Goal: Information Seeking & Learning: Check status

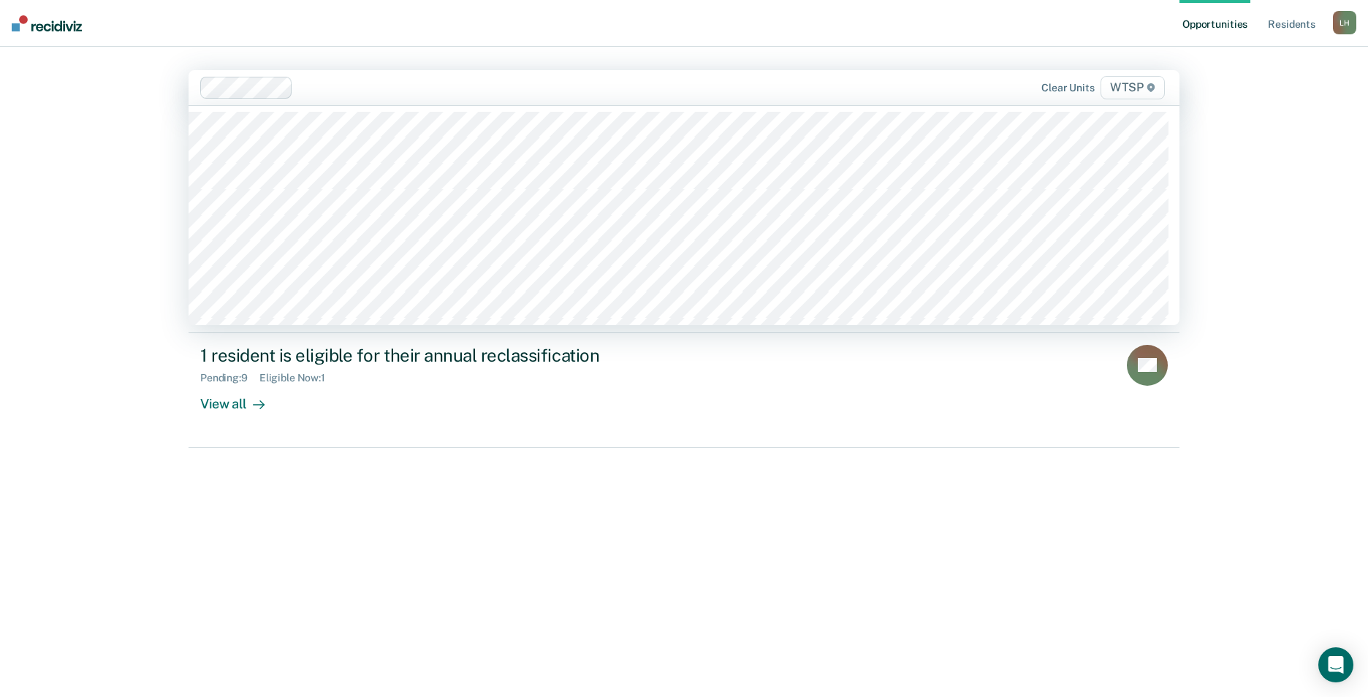
click at [1148, 88] on icon at bounding box center [1150, 87] width 7 height 9
type input "w"
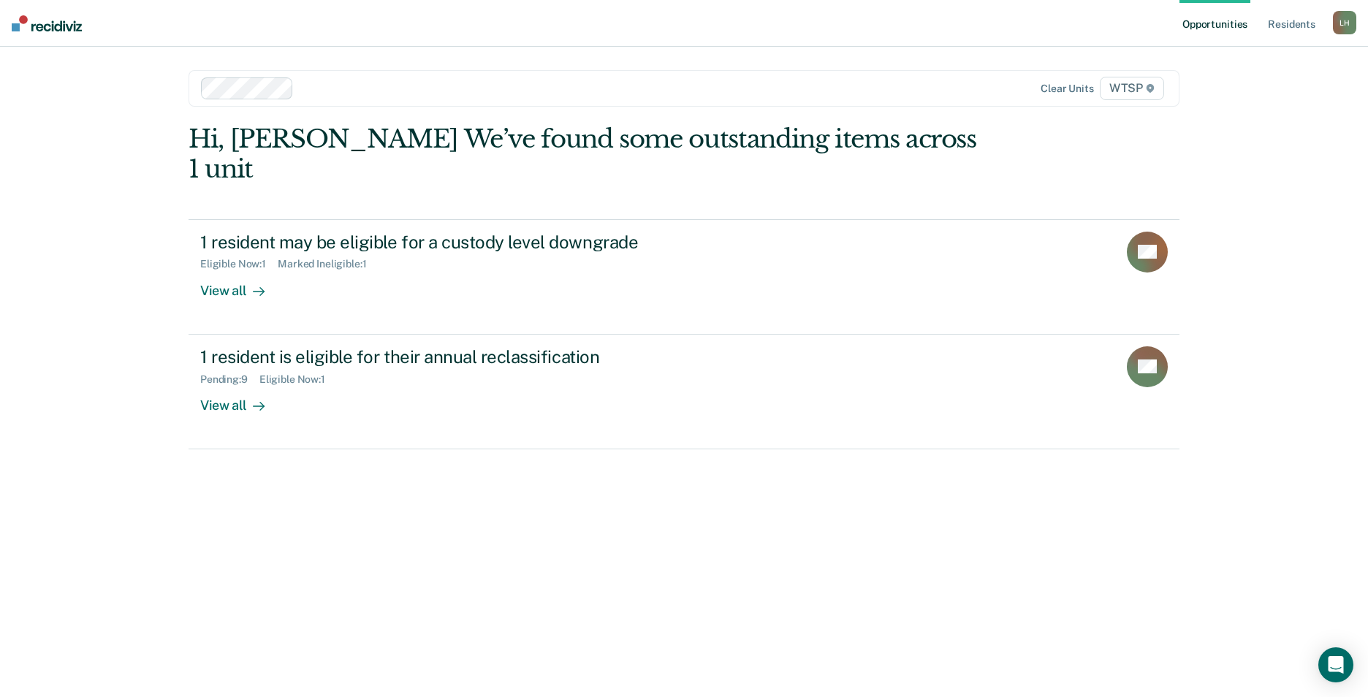
click at [1128, 88] on span "WTSP" at bounding box center [1132, 88] width 64 height 23
click at [1150, 91] on icon at bounding box center [1150, 88] width 7 height 9
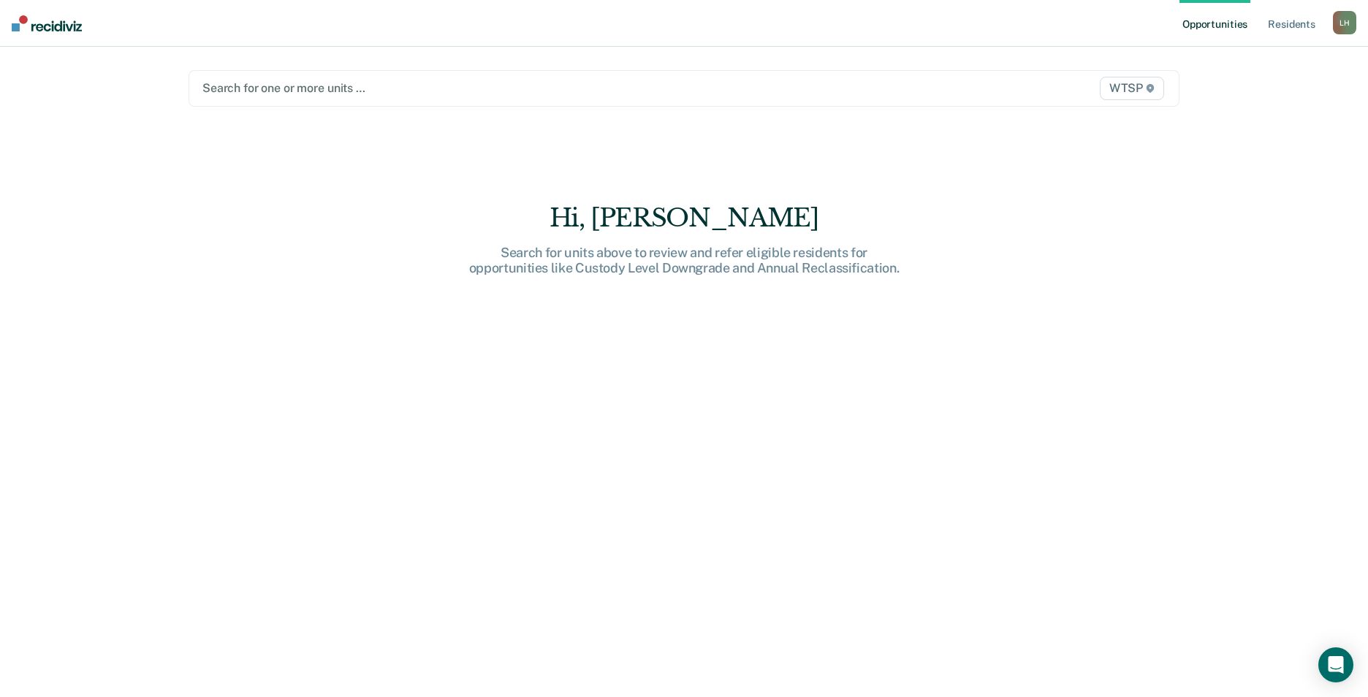
click at [1122, 90] on span "WTSP" at bounding box center [1132, 88] width 64 height 23
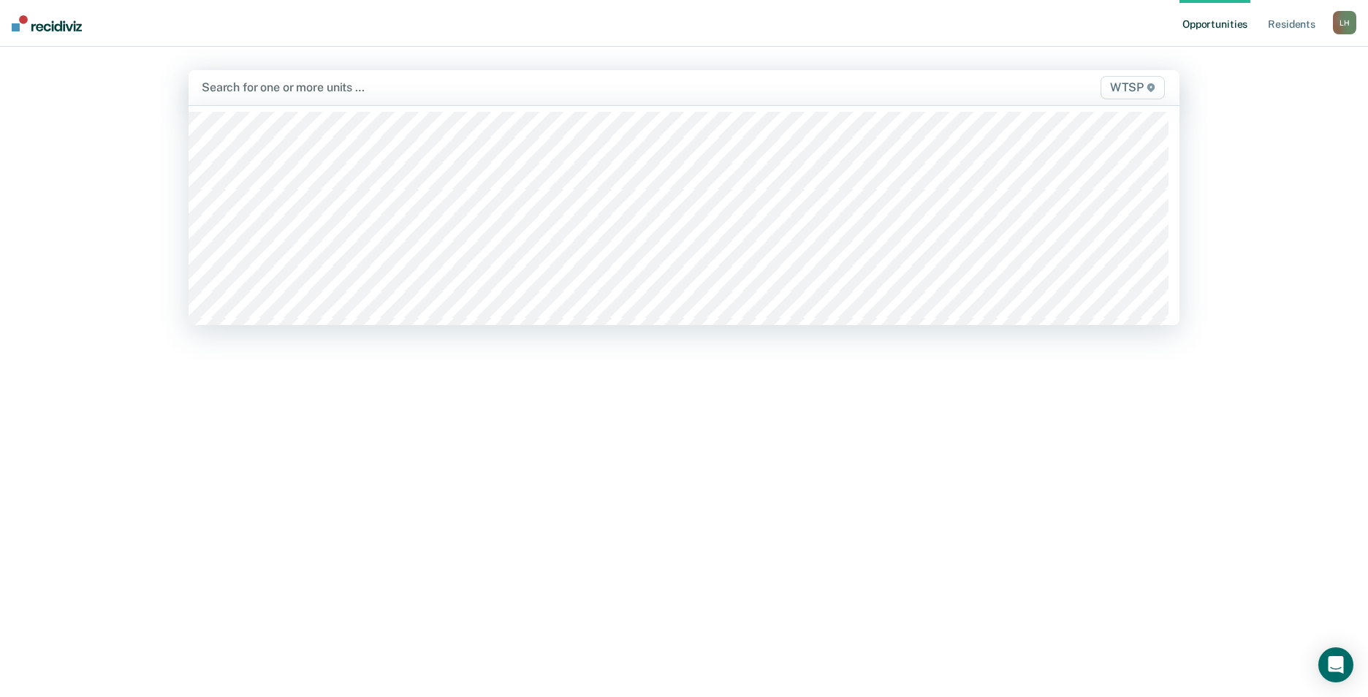
type input "w"
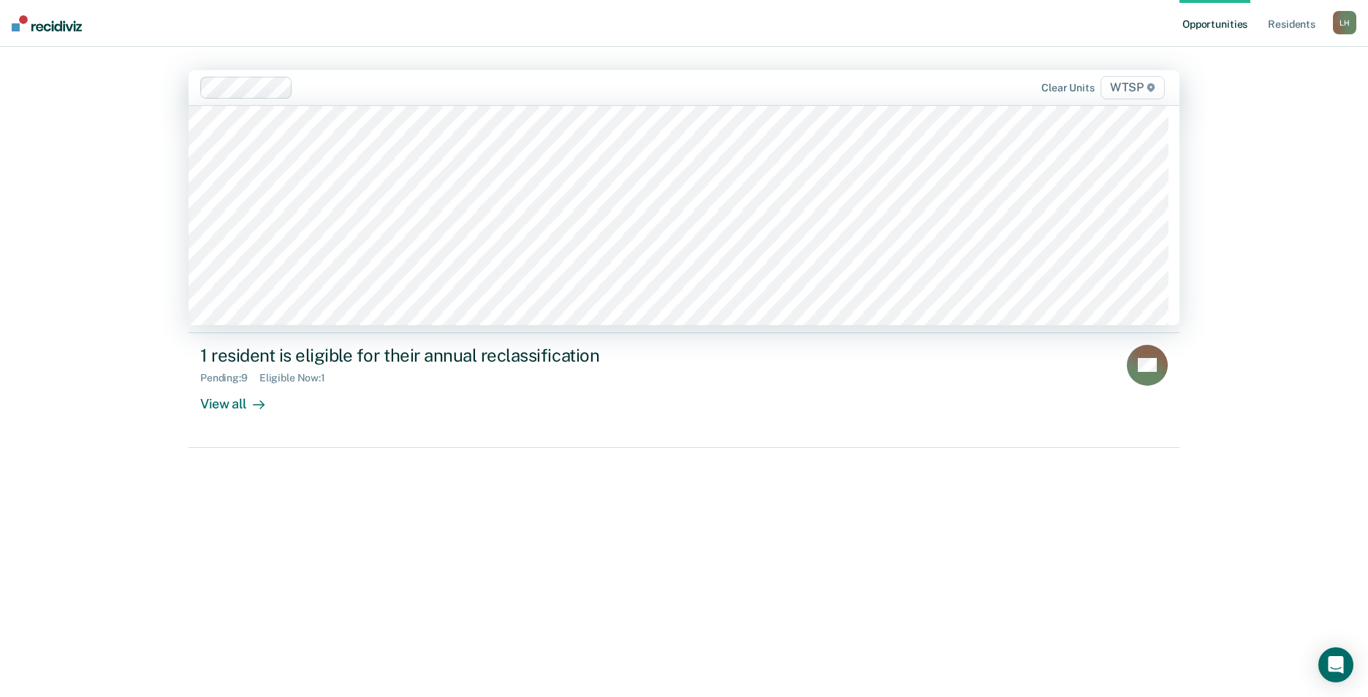
scroll to position [12789, 0]
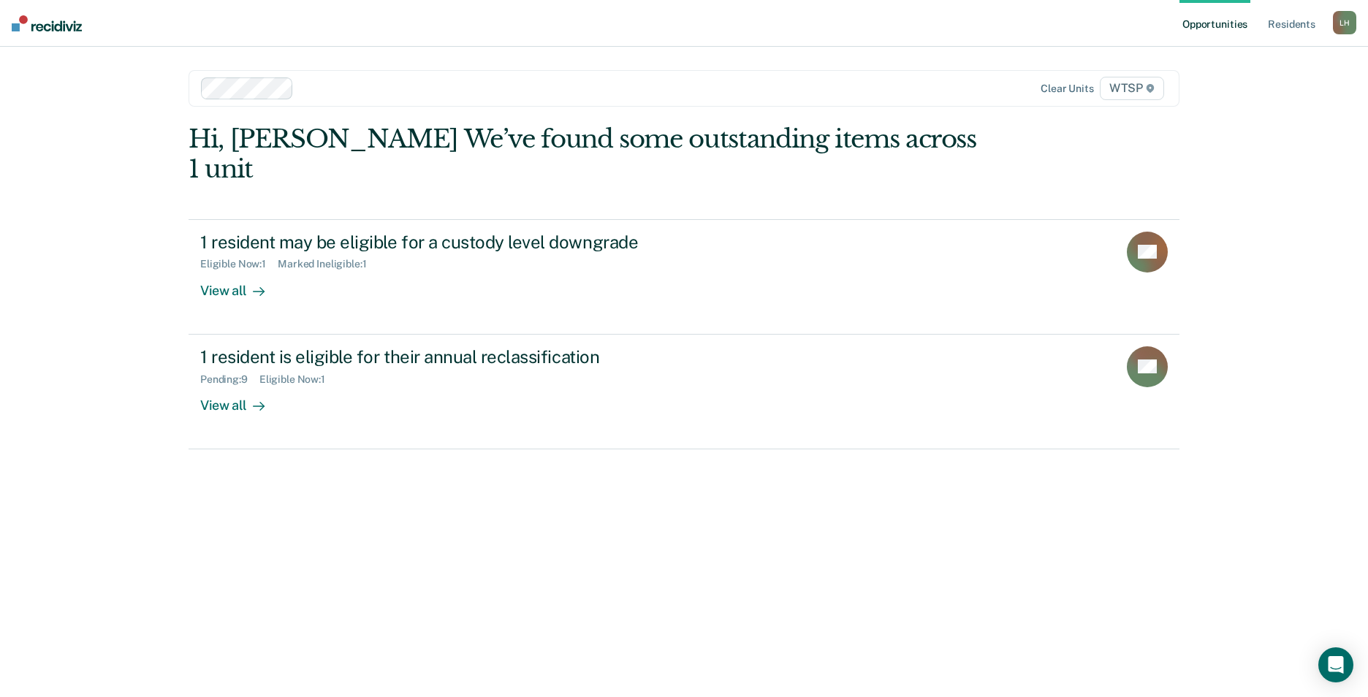
click at [1144, 86] on span "WTSP" at bounding box center [1132, 88] width 64 height 23
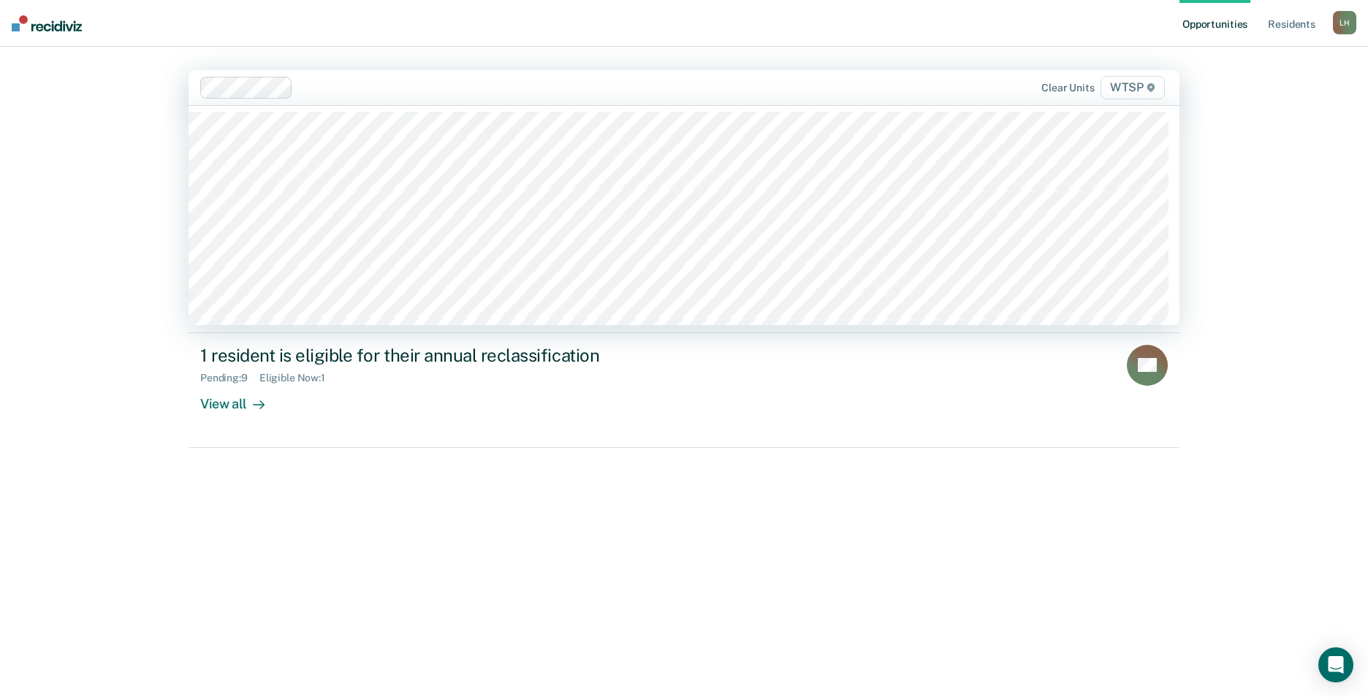
click at [1133, 89] on span "WTSP" at bounding box center [1133, 87] width 64 height 23
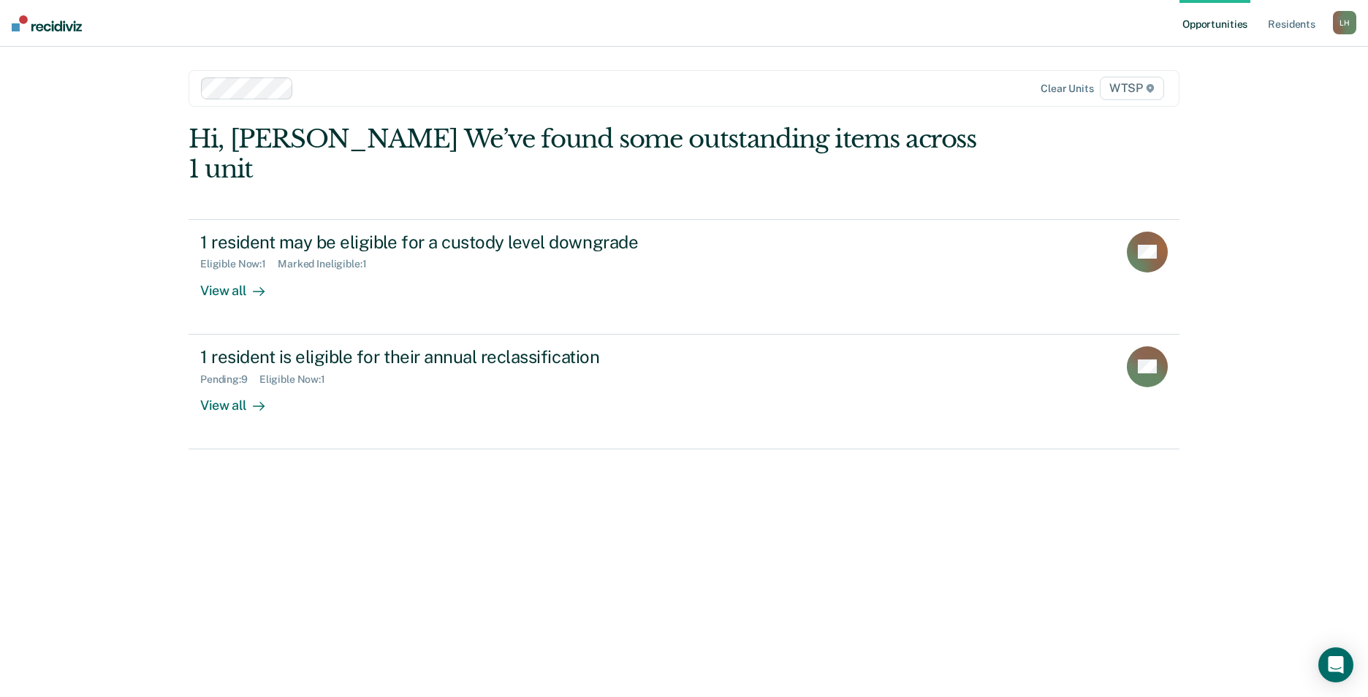
click at [1148, 86] on icon at bounding box center [1150, 88] width 7 height 9
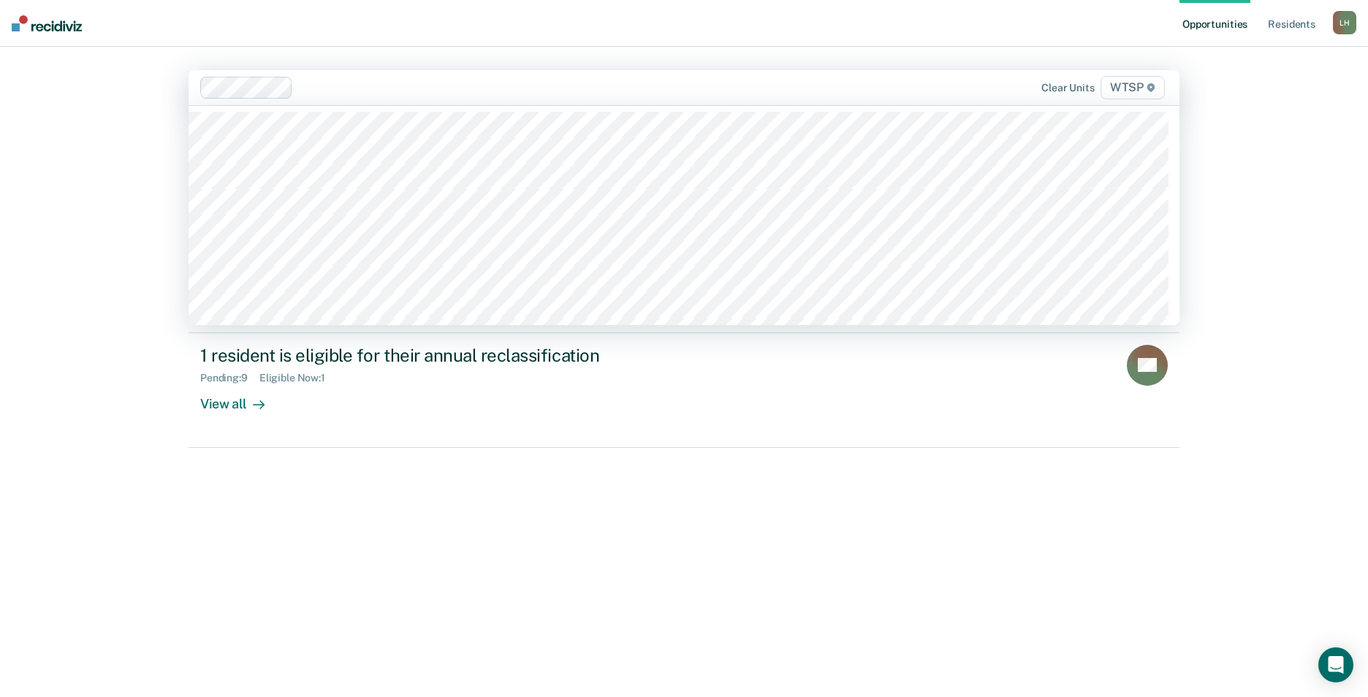
click at [1148, 86] on icon at bounding box center [1150, 87] width 7 height 9
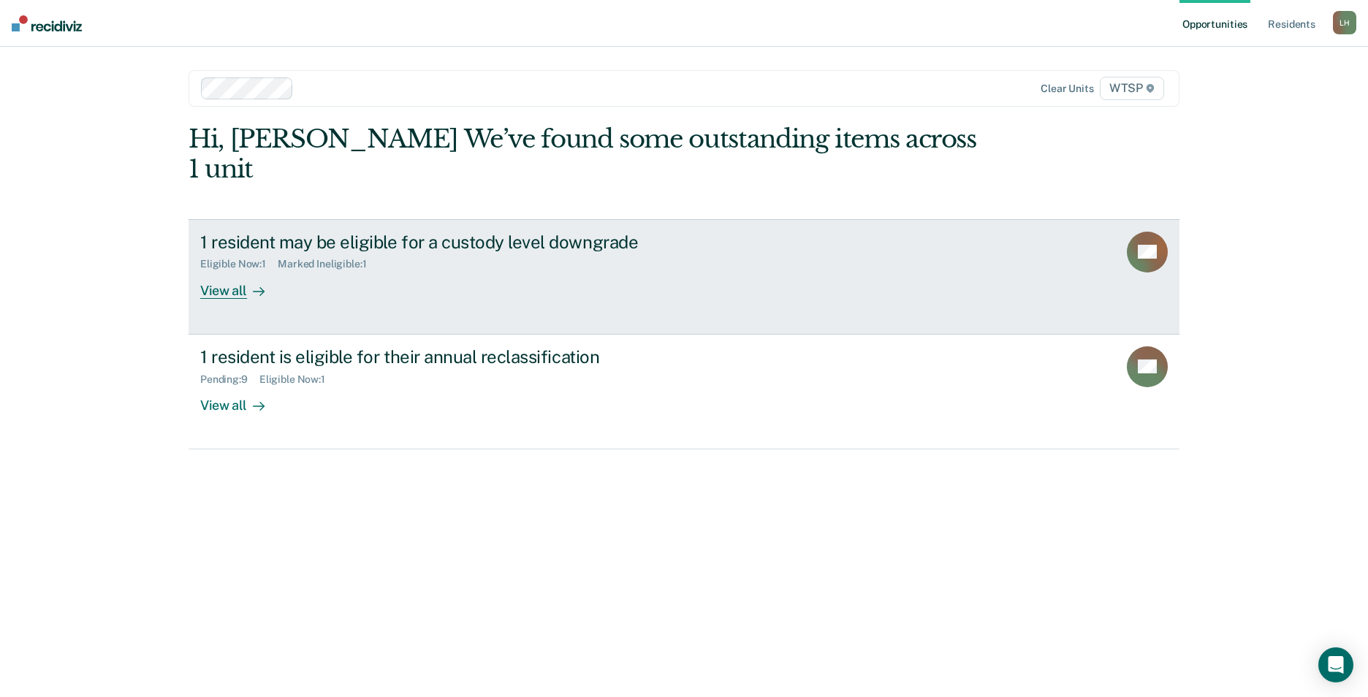
click at [229, 270] on div "View all" at bounding box center [241, 284] width 82 height 29
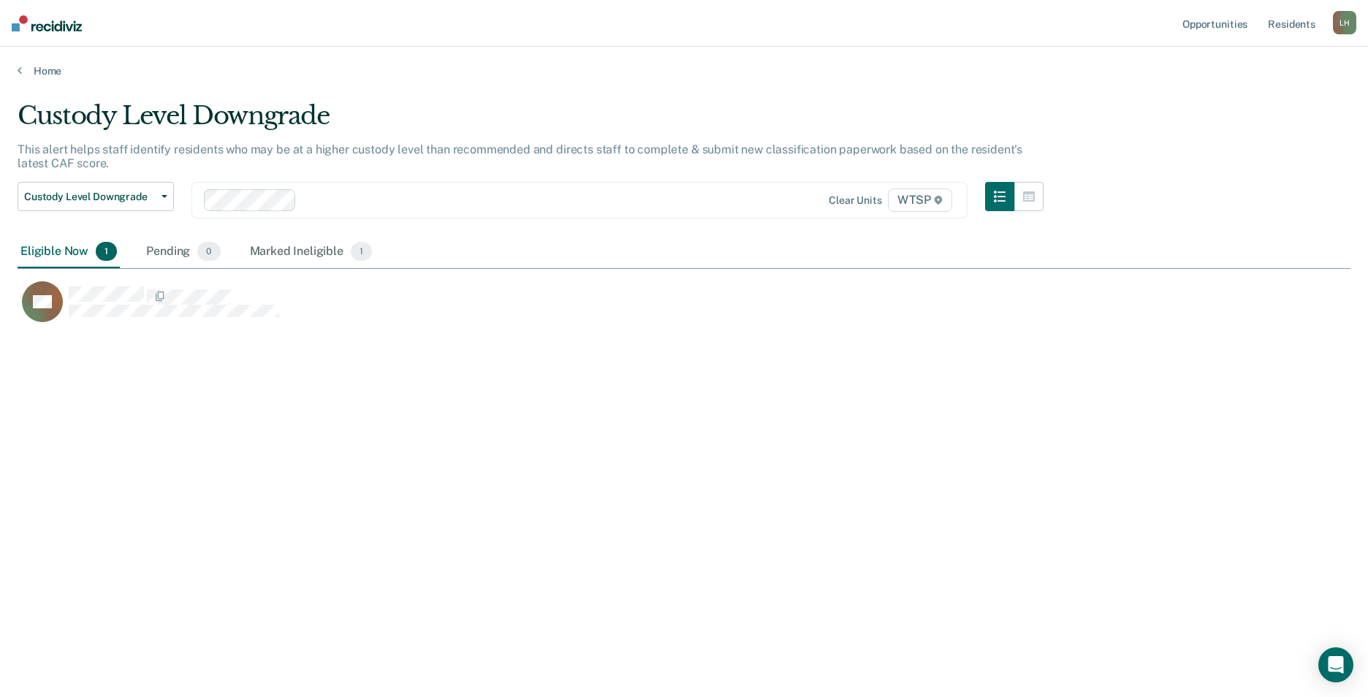
scroll to position [476, 1322]
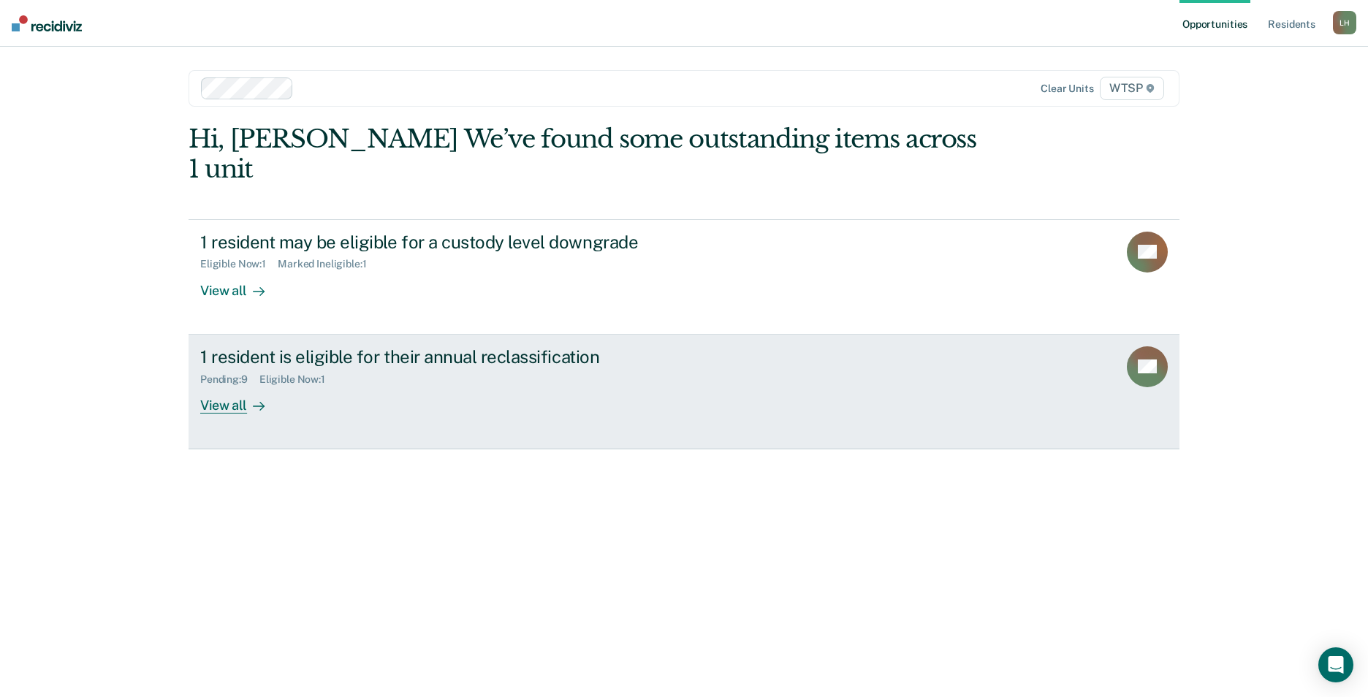
click at [216, 385] on div "View all" at bounding box center [241, 399] width 82 height 29
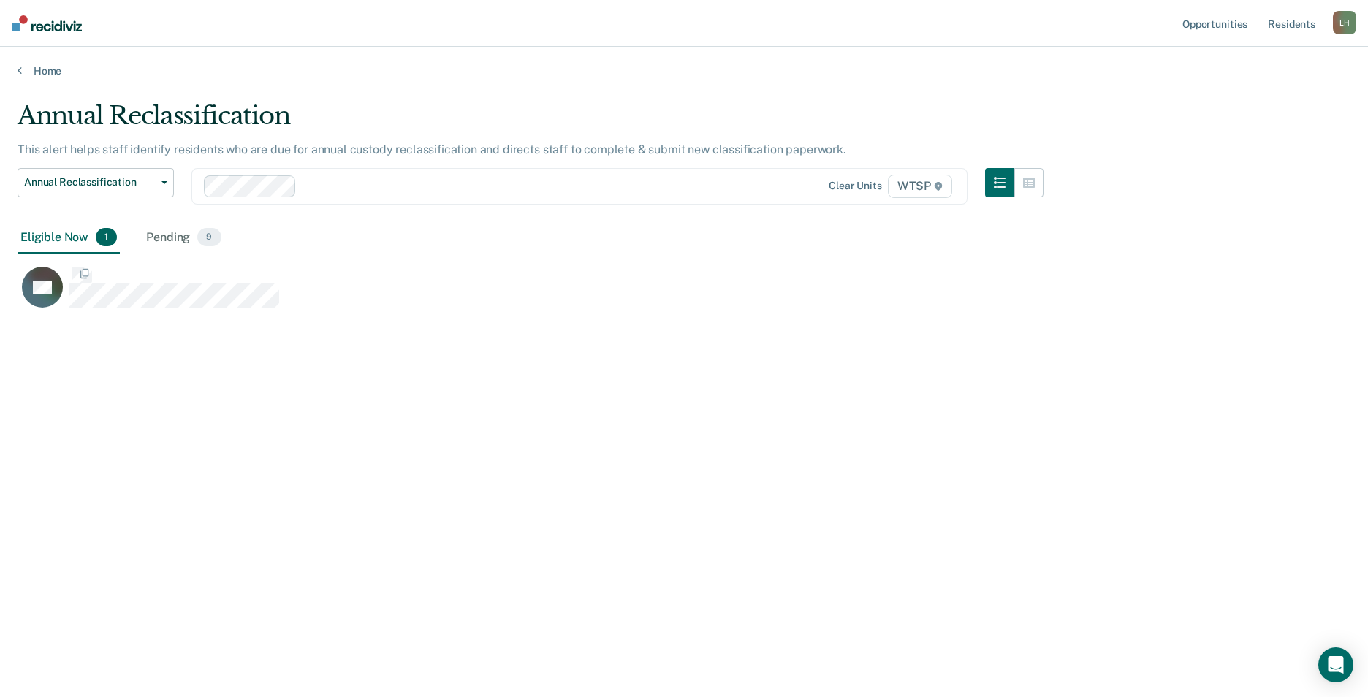
scroll to position [476, 1322]
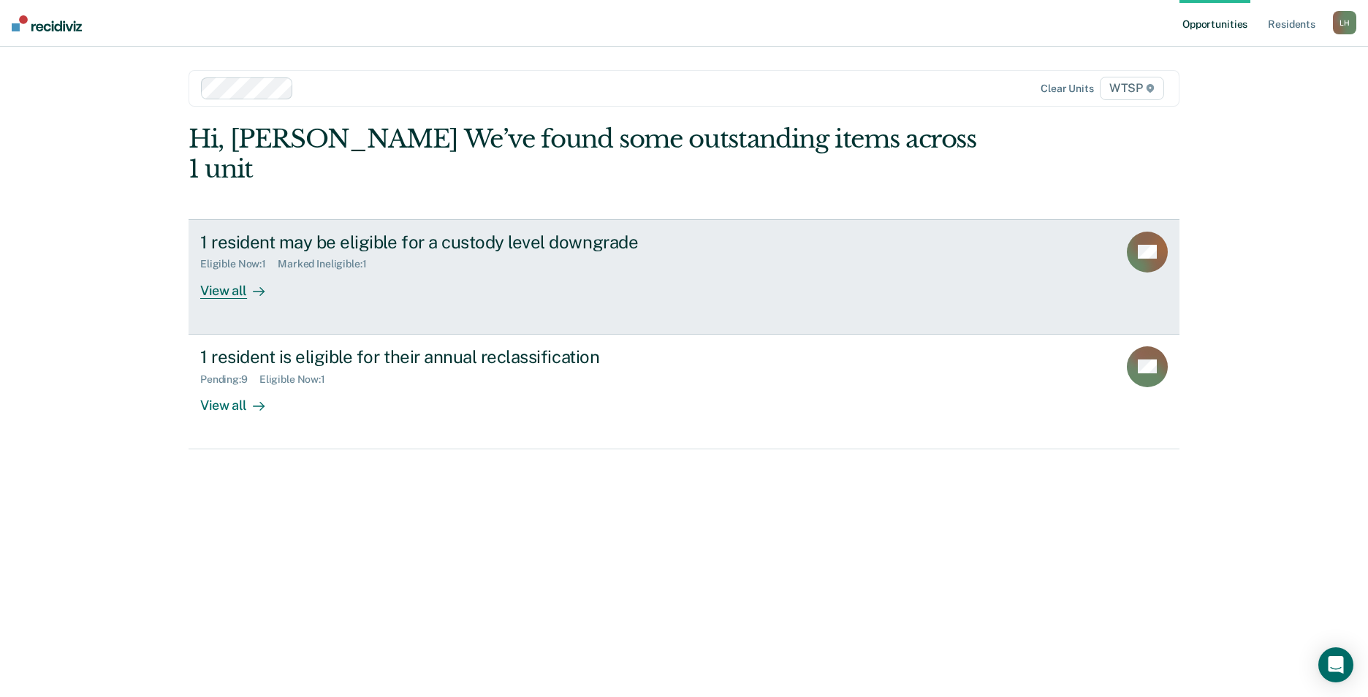
click at [240, 270] on div "View all" at bounding box center [241, 284] width 82 height 29
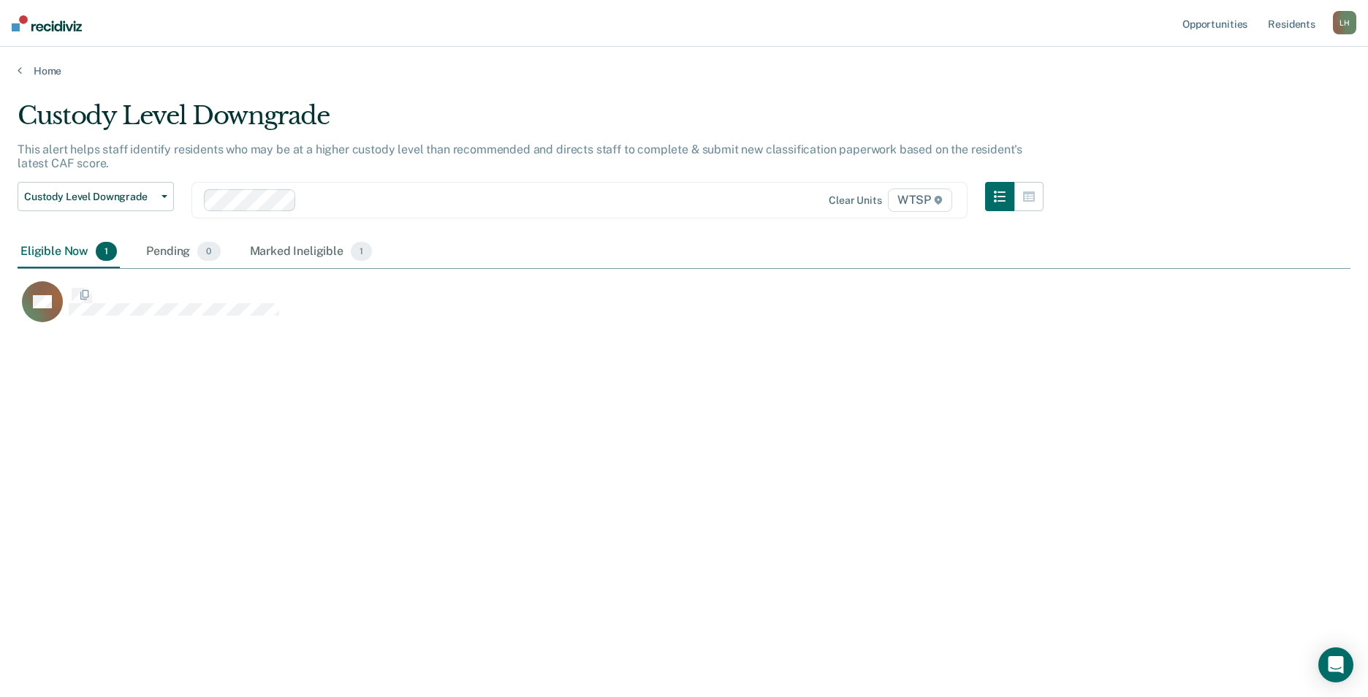
scroll to position [476, 1322]
click at [285, 252] on div "Marked Ineligible 1" at bounding box center [311, 252] width 129 height 32
click at [60, 251] on div "Eligible Now 1" at bounding box center [69, 252] width 102 height 32
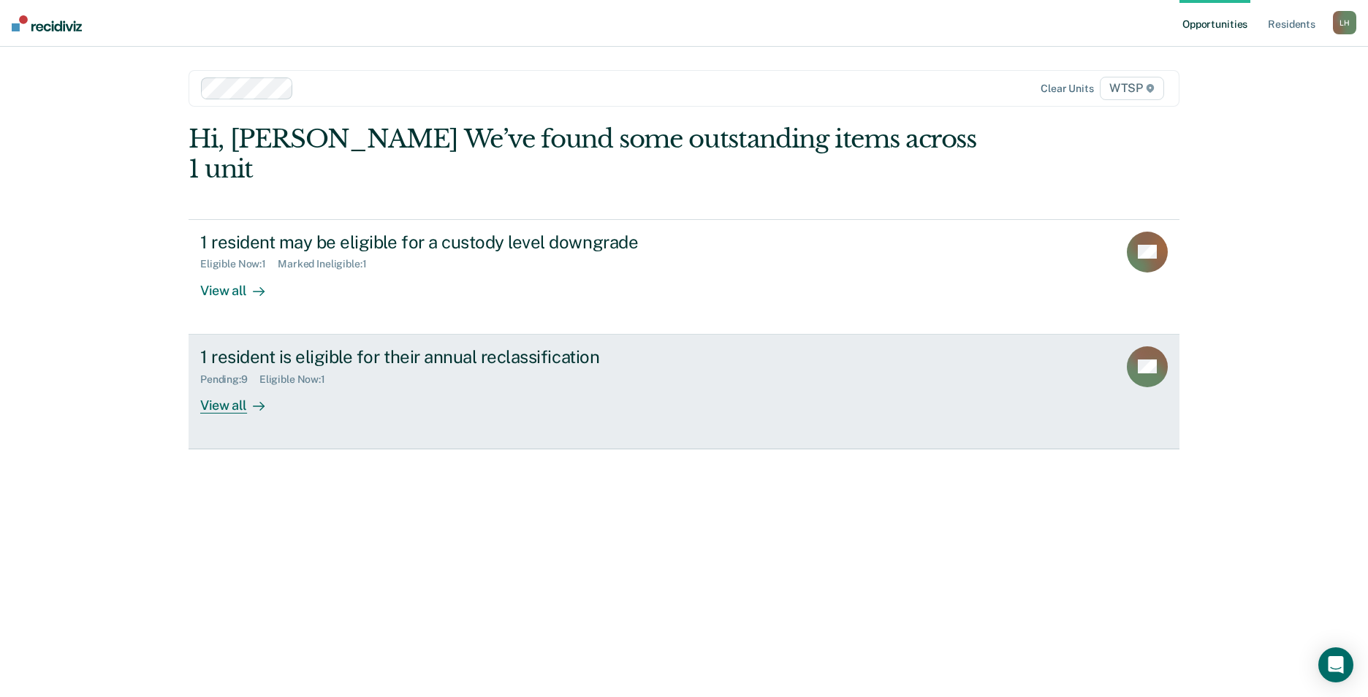
click at [232, 385] on div "View all" at bounding box center [241, 399] width 82 height 29
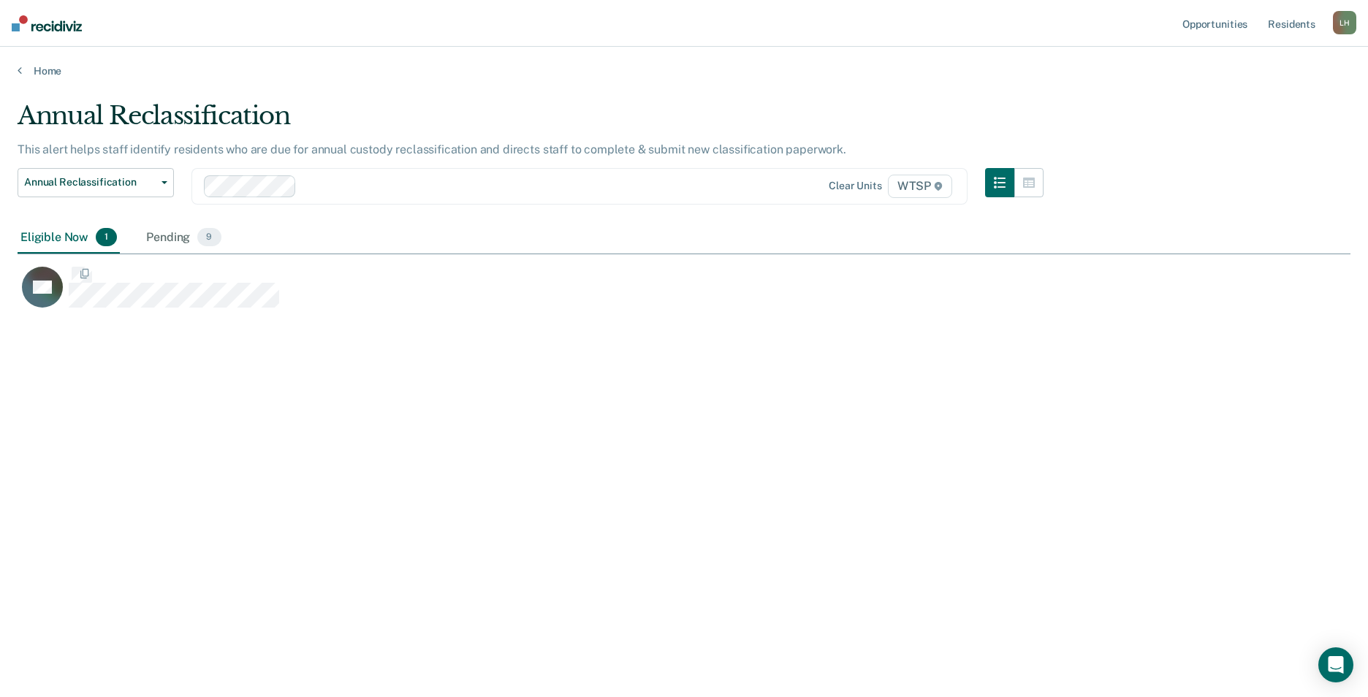
scroll to position [476, 1322]
